Goal: Register for event/course

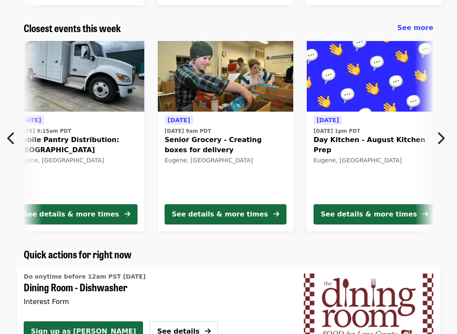
scroll to position [0, 157]
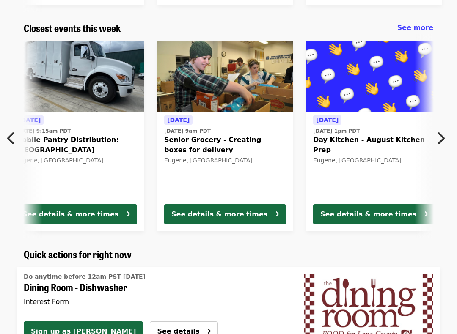
click at [217, 213] on div "See details & more times" at bounding box center [219, 214] width 96 height 10
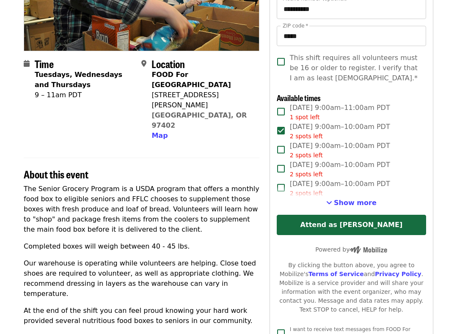
scroll to position [152, 0]
click at [391, 226] on button "Attend as [PERSON_NAME]" at bounding box center [351, 225] width 149 height 20
click at [369, 227] on button "Attend as [PERSON_NAME]" at bounding box center [351, 225] width 149 height 20
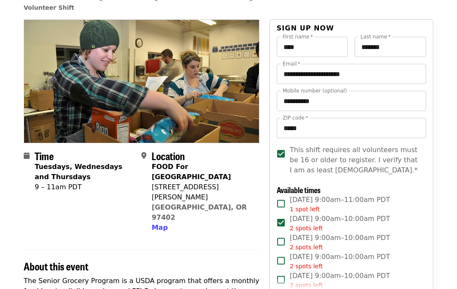
scroll to position [0, 0]
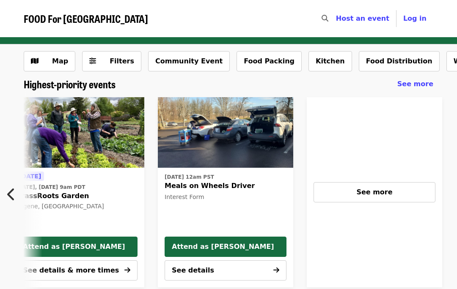
scroll to position [0, 455]
click at [388, 191] on span "See more" at bounding box center [374, 192] width 36 height 8
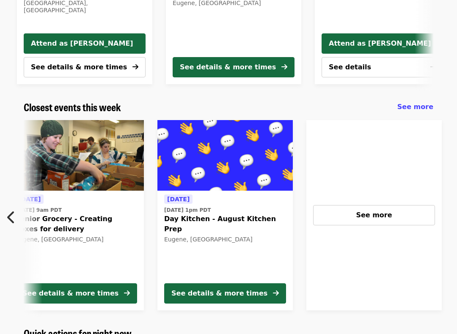
scroll to position [0, 306]
click at [375, 215] on span "See more" at bounding box center [374, 215] width 36 height 8
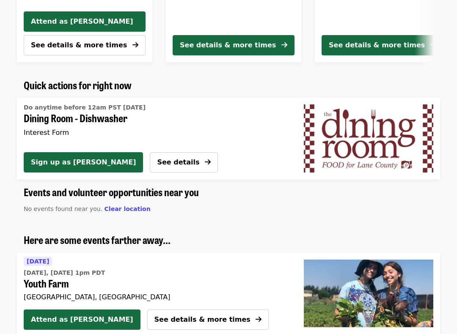
scroll to position [452, 0]
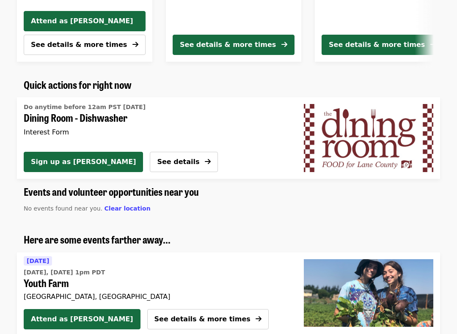
click at [157, 161] on span "See details" at bounding box center [178, 162] width 42 height 8
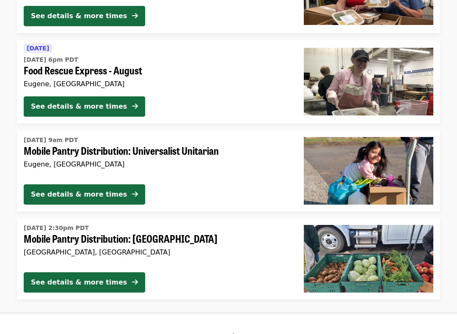
scroll to position [2536, 0]
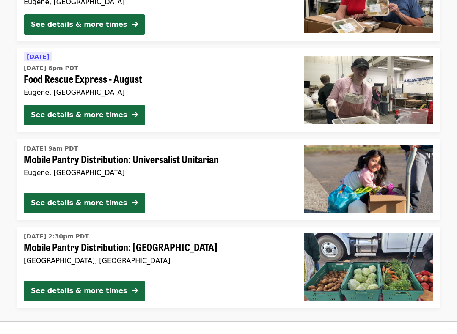
click at [99, 110] on div "See details & more times" at bounding box center [79, 115] width 96 height 10
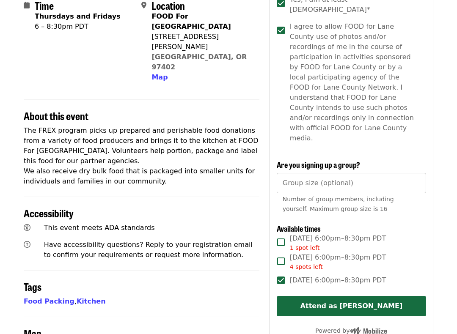
scroll to position [220, 0]
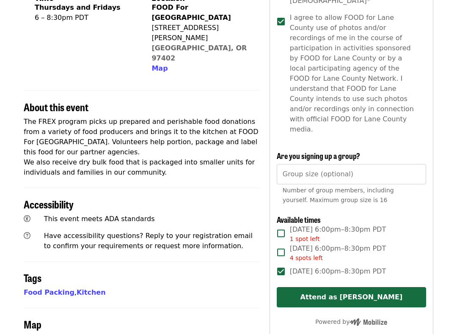
click at [352, 287] on button "Attend as [PERSON_NAME]" at bounding box center [351, 297] width 149 height 20
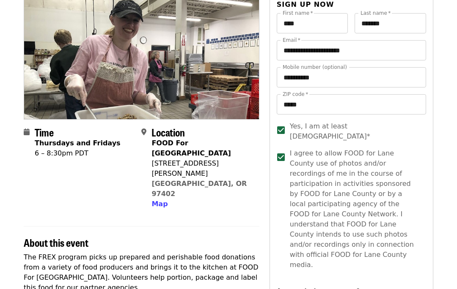
scroll to position [0, 0]
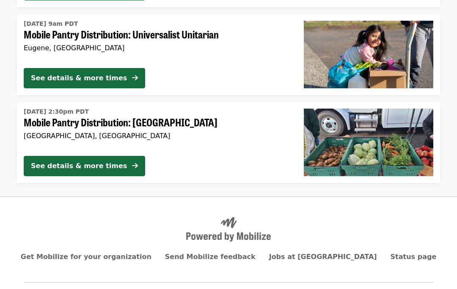
scroll to position [2667, 0]
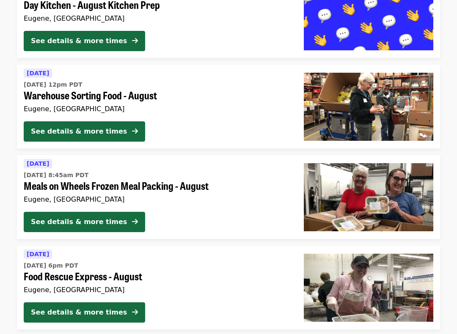
scroll to position [805, 0]
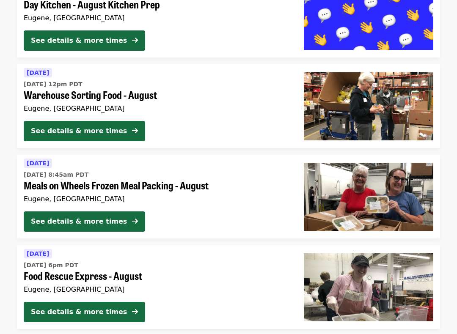
click at [86, 218] on div "See details & more times" at bounding box center [79, 222] width 96 height 10
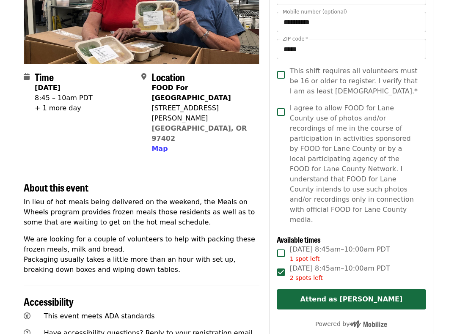
scroll to position [139, 0]
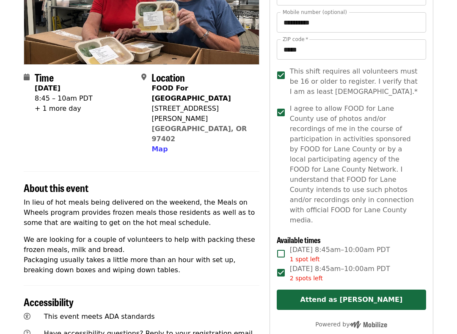
click at [352, 289] on button "Attend as [PERSON_NAME]" at bounding box center [351, 300] width 149 height 20
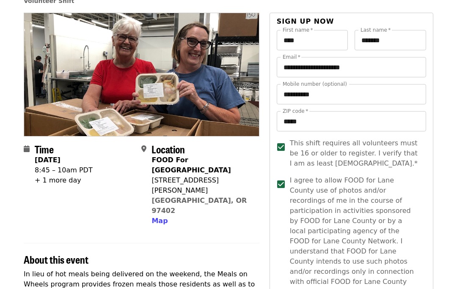
scroll to position [0, 0]
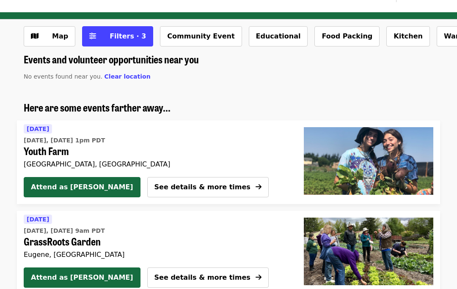
scroll to position [17, 0]
